Goal: Navigation & Orientation: Find specific page/section

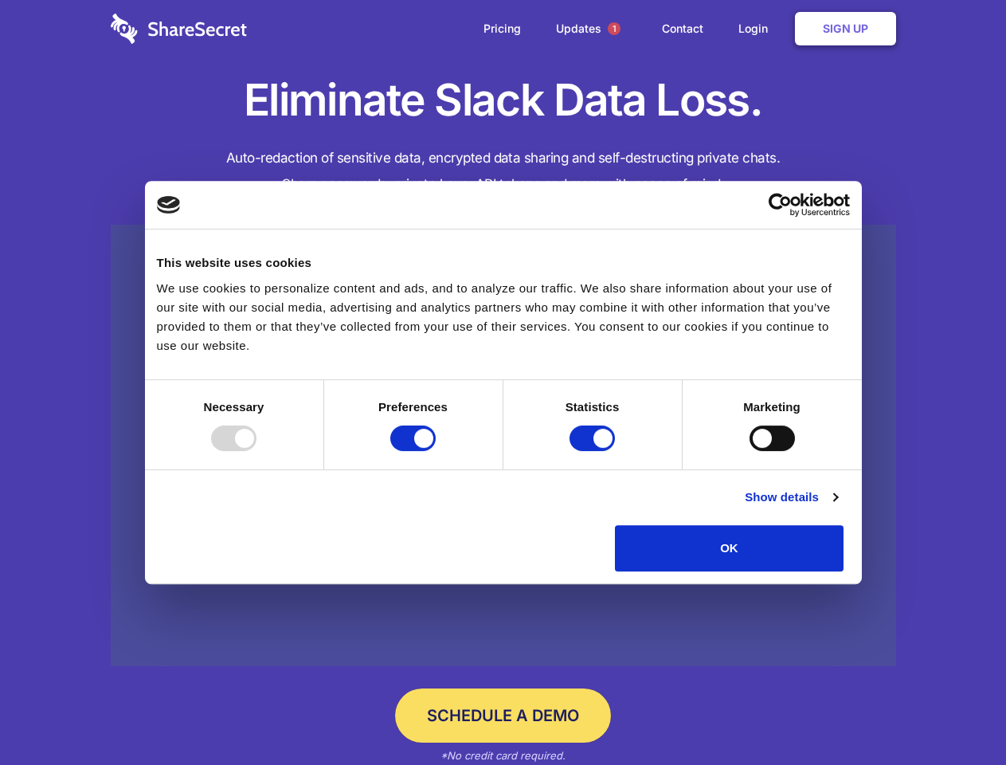
click at [257, 451] on div at bounding box center [233, 439] width 45 height 26
click at [436, 451] on input "Preferences" at bounding box center [412, 439] width 45 height 26
checkbox input "false"
click at [594, 451] on input "Statistics" at bounding box center [592, 439] width 45 height 26
checkbox input "false"
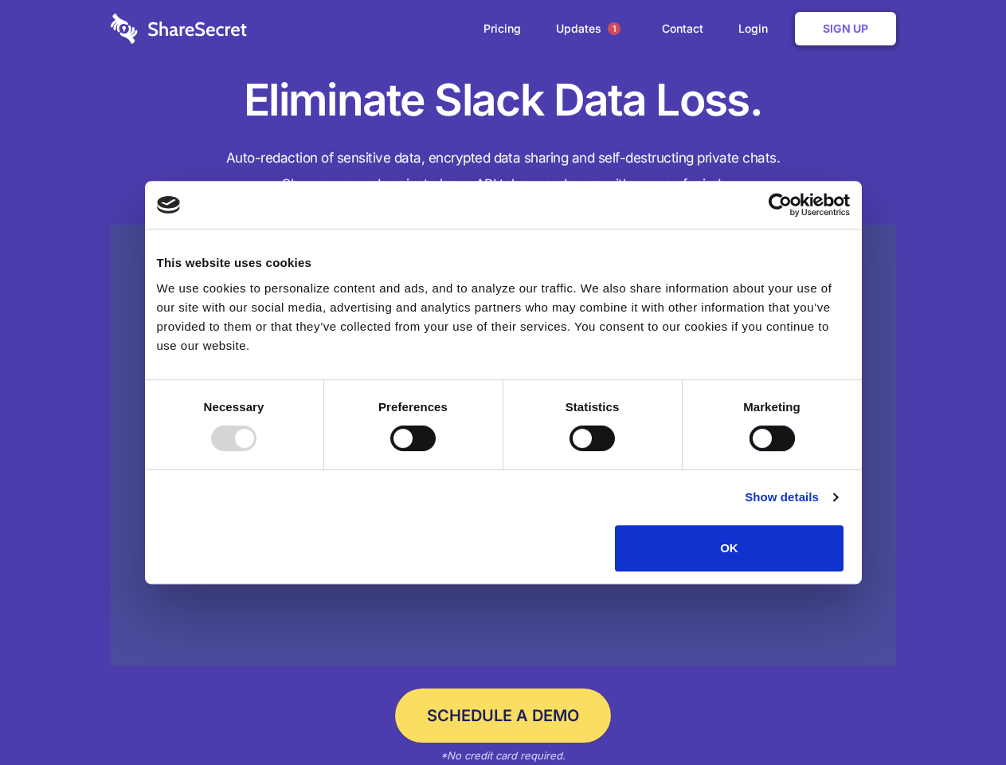
click at [750, 451] on input "Marketing" at bounding box center [772, 439] width 45 height 26
checkbox input "true"
click at [838, 507] on link "Show details" at bounding box center [791, 497] width 92 height 19
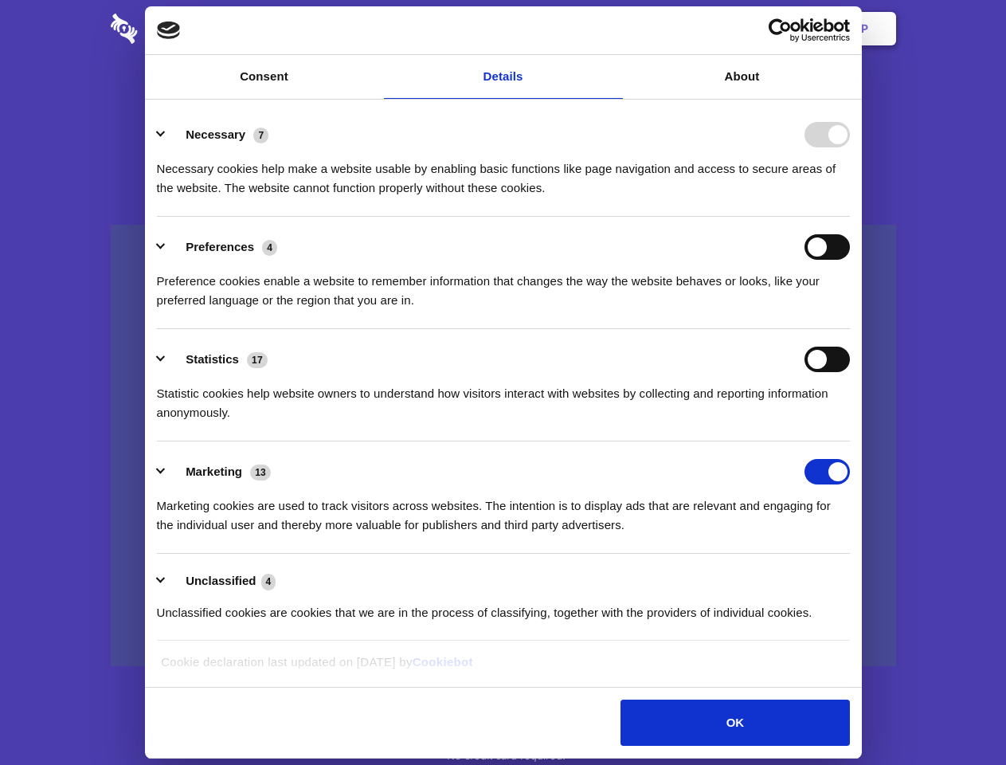
click at [850, 217] on li "Necessary 7 Necessary cookies help make a website usable by enabling basic func…" at bounding box center [503, 160] width 693 height 112
click at [614, 29] on span "1" at bounding box center [614, 28] width 13 height 13
